Goal: Transaction & Acquisition: Book appointment/travel/reservation

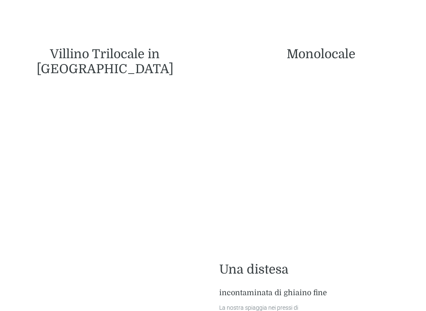
scroll to position [797, 0]
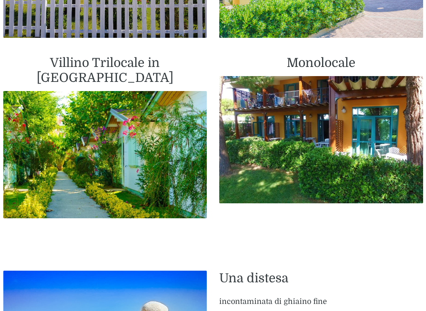
click at [354, 138] on img at bounding box center [321, 139] width 204 height 127
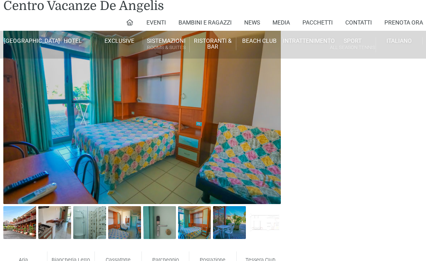
scroll to position [17, 0]
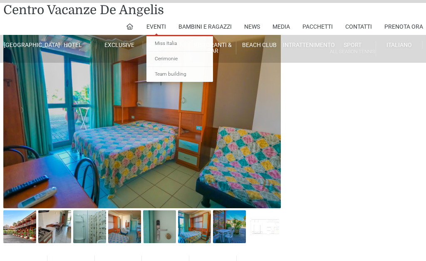
click at [157, 25] on link "Eventi" at bounding box center [156, 26] width 20 height 17
click at [153, 26] on link "Eventi" at bounding box center [156, 26] width 20 height 17
click at [132, 24] on link at bounding box center [129, 26] width 8 height 17
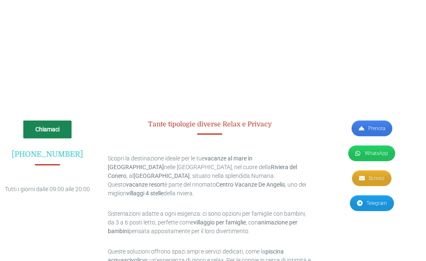
scroll to position [1668, 3]
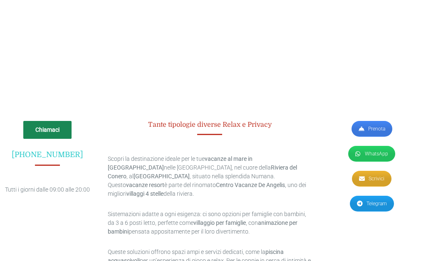
click at [376, 121] on link "Prenota" at bounding box center [371, 129] width 41 height 16
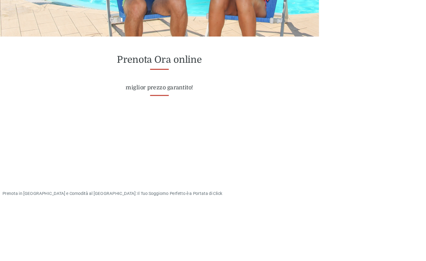
scroll to position [352, 0]
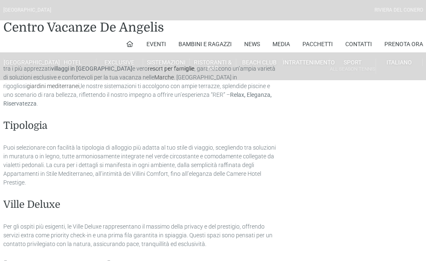
click at [320, 42] on link "Pacchetti" at bounding box center [317, 44] width 30 height 17
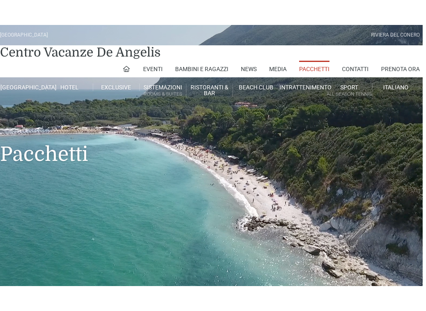
scroll to position [24, 3]
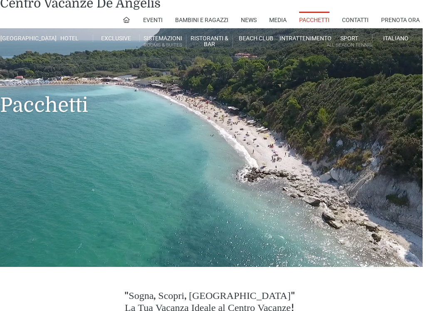
click at [189, 232] on link "Monolocale Piano terra" at bounding box center [195, 229] width 83 height 14
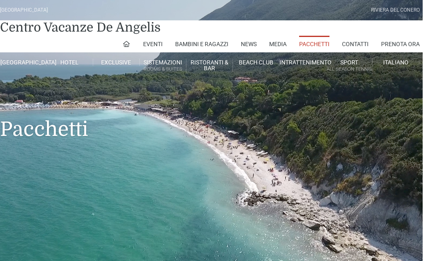
scroll to position [0, 3]
click at [165, 65] on link "Sistemazioni Rooms & Suites" at bounding box center [163, 66] width 47 height 15
click at [201, 255] on link "Monolocale Piano terra" at bounding box center [195, 253] width 83 height 14
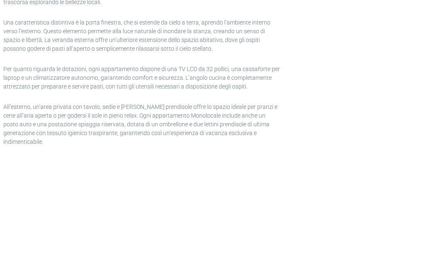
scroll to position [653, 0]
